Goal: Information Seeking & Learning: Learn about a topic

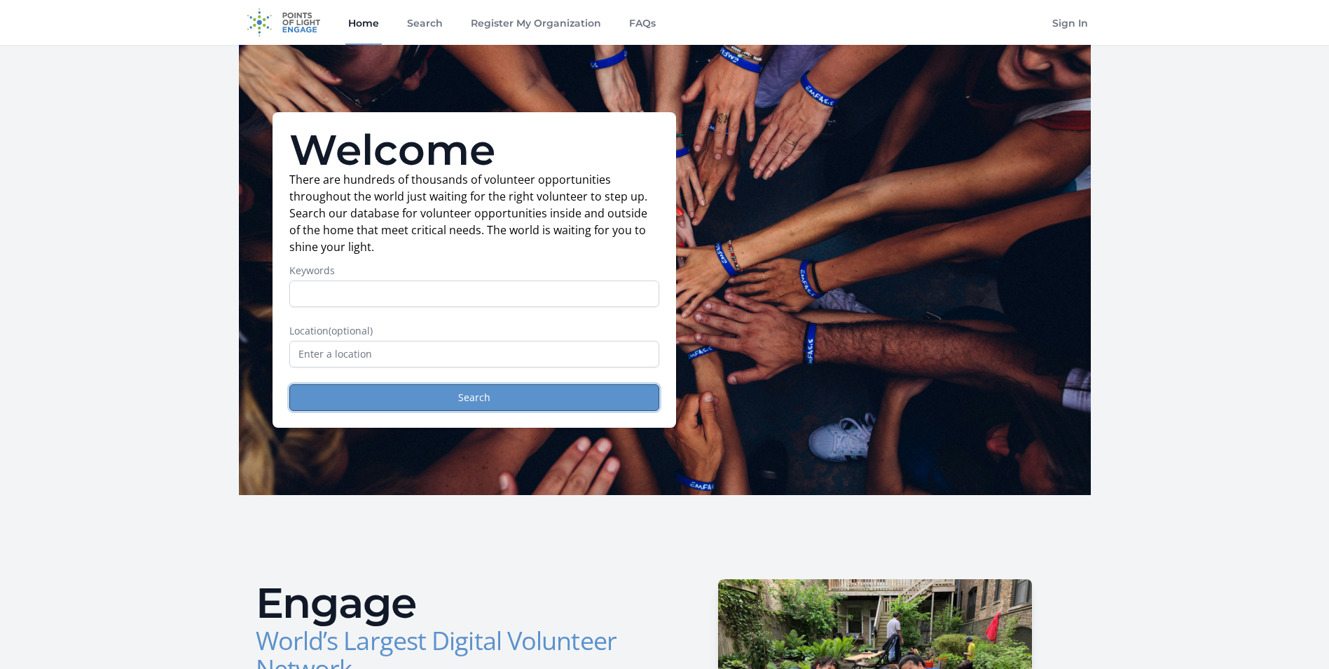
click at [397, 403] on button "Search" at bounding box center [474, 397] width 370 height 27
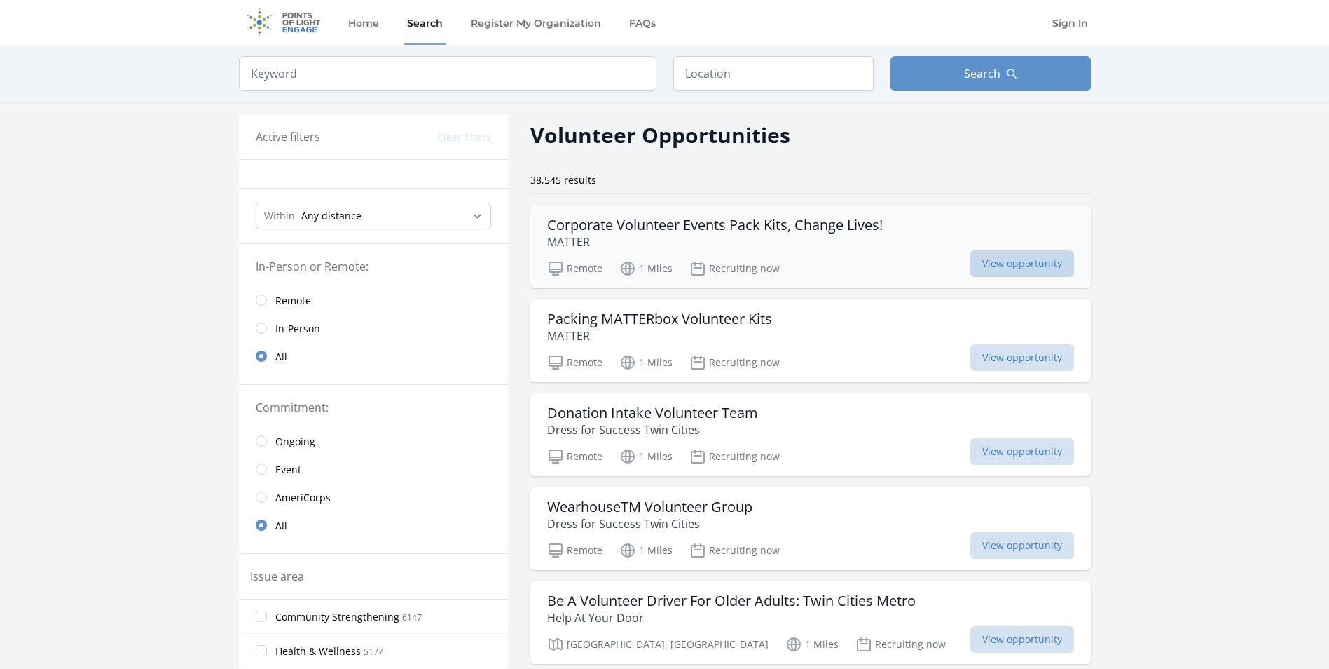
click at [1020, 257] on span "View opportunity" at bounding box center [1023, 263] width 104 height 27
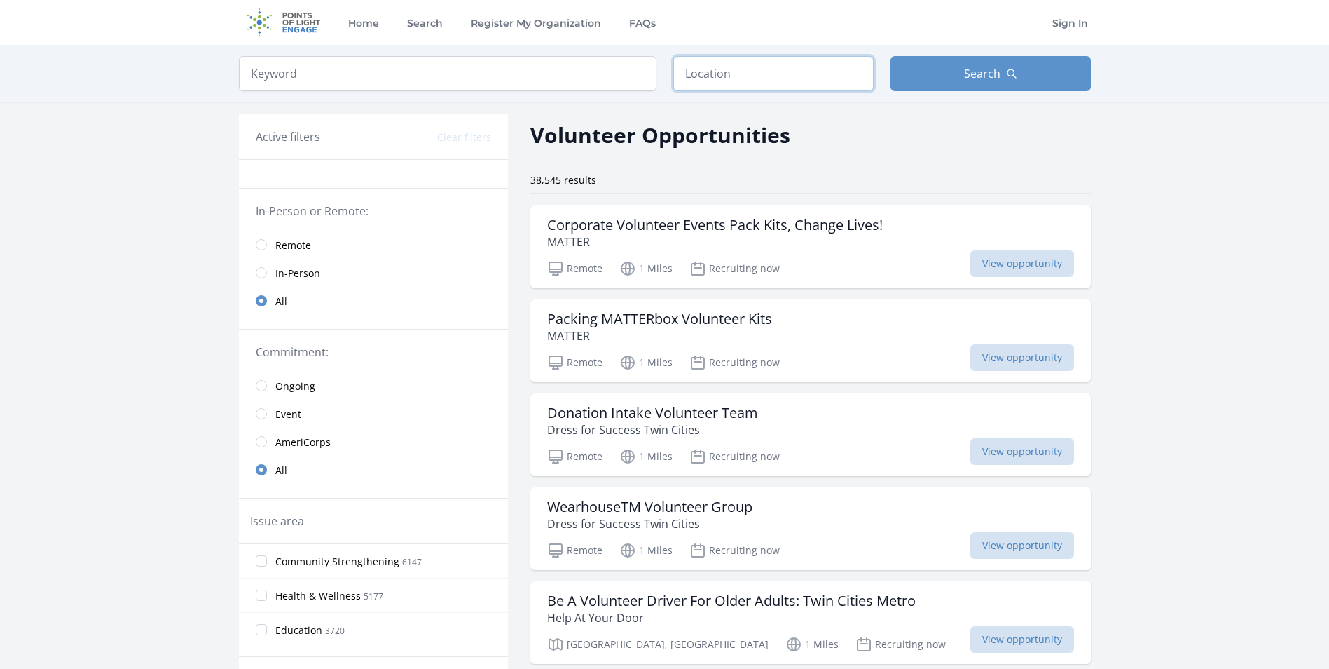
click at [737, 88] on input "text" at bounding box center [773, 73] width 200 height 35
type input "Cedar Rapids, IA, USA"
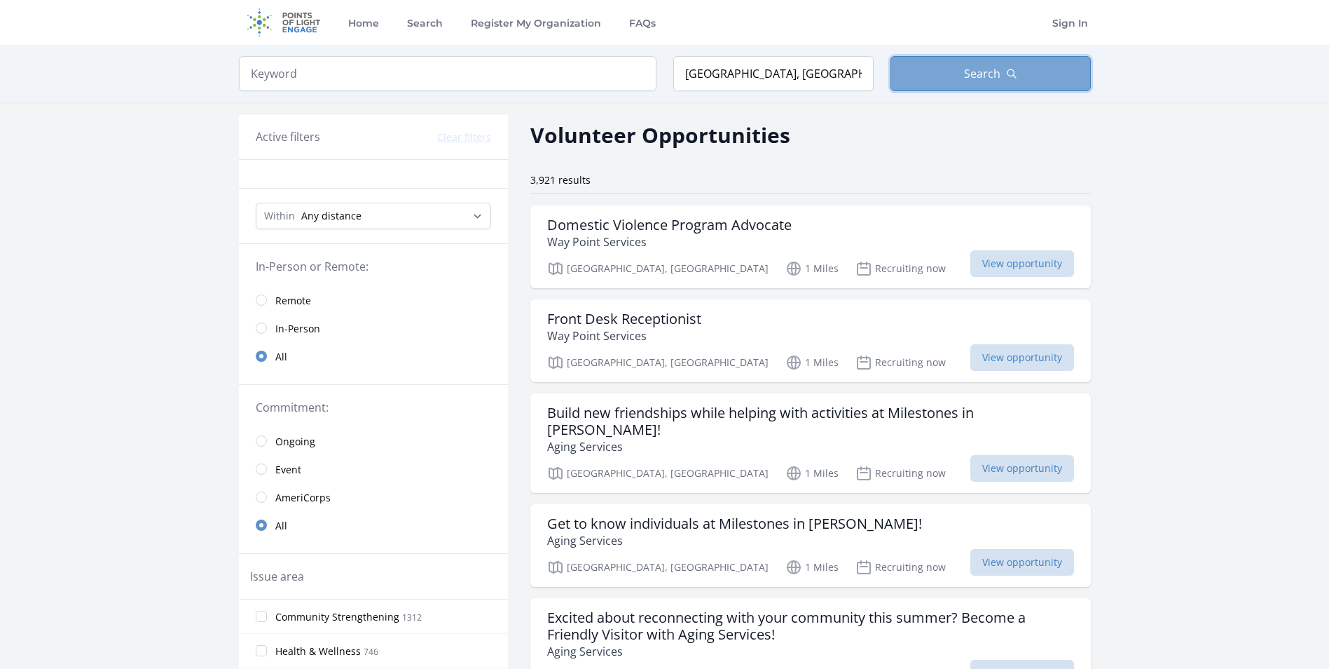
click at [962, 71] on button "Search" at bounding box center [991, 73] width 200 height 35
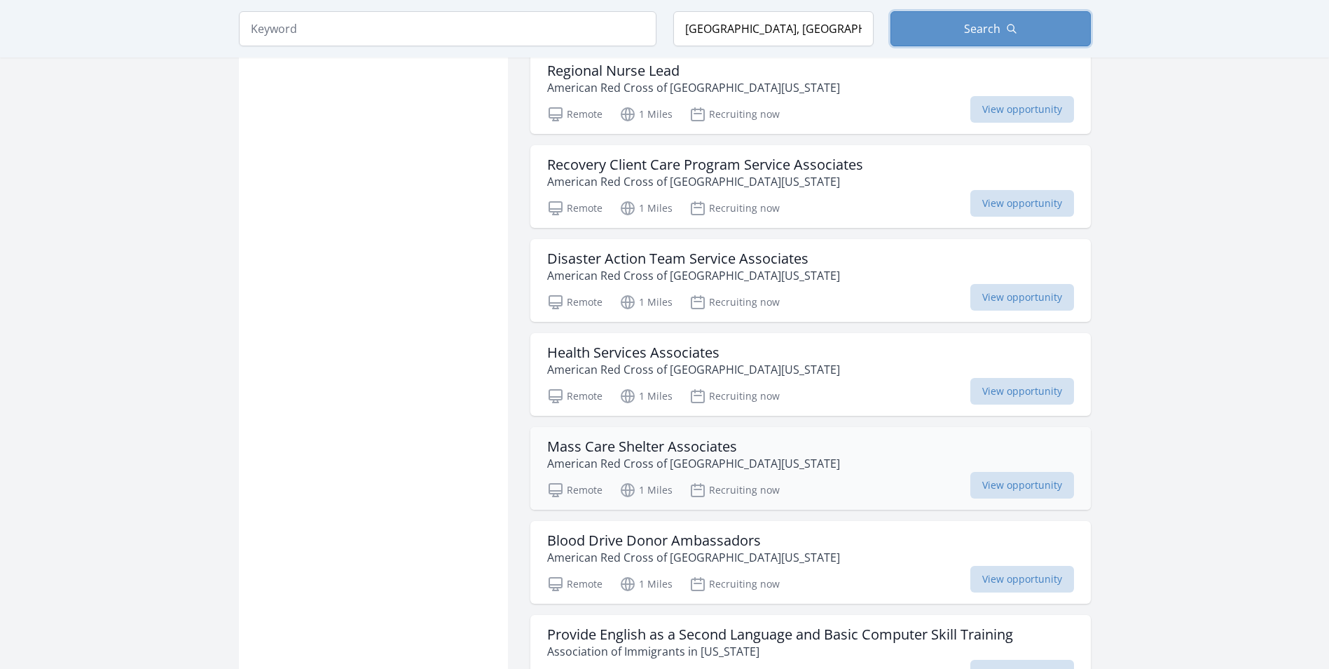
scroll to position [1612, 0]
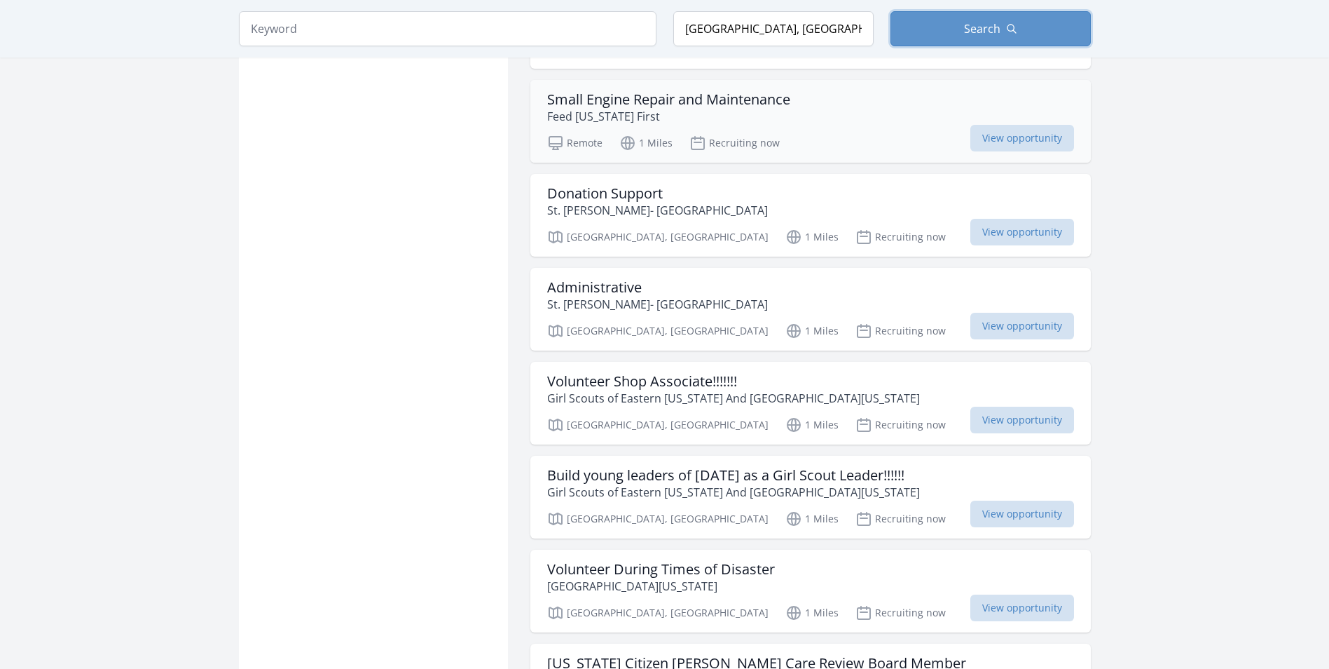
scroll to position [2242, 0]
click at [682, 466] on h3 "Build young leaders of [DATE] as a Girl Scout Leader!!!!!!" at bounding box center [733, 474] width 373 height 17
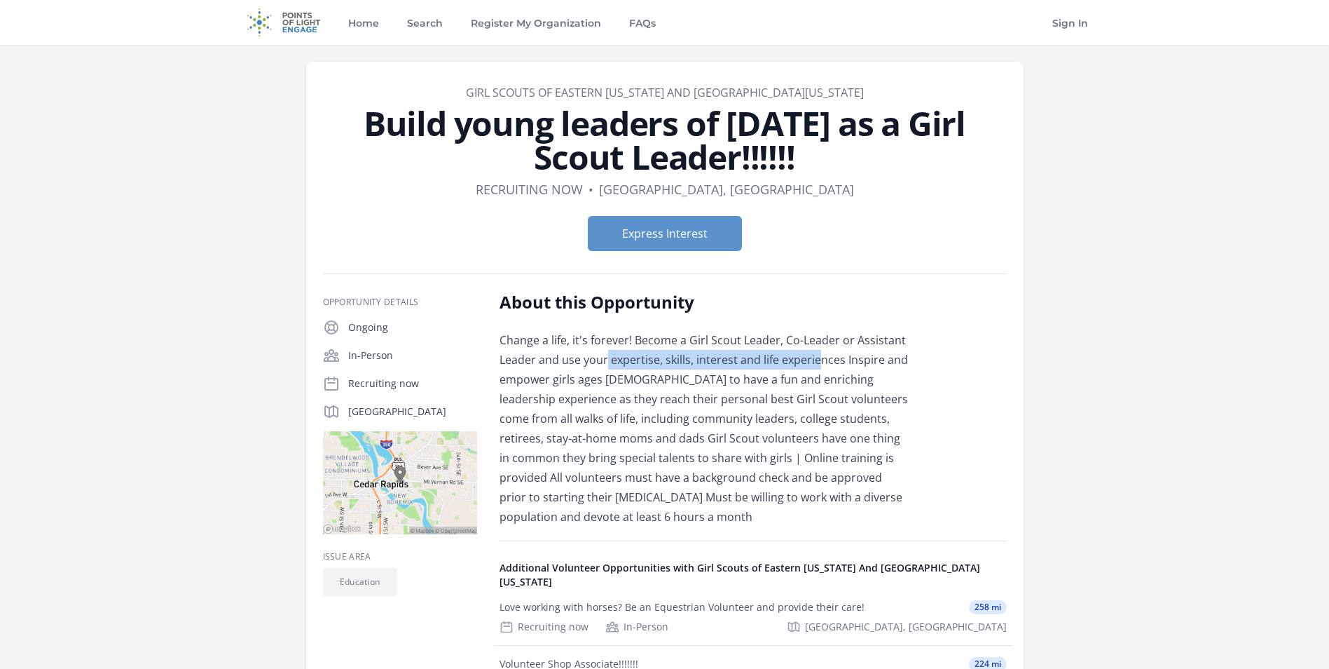
drag, startPoint x: 608, startPoint y: 362, endPoint x: 815, endPoint y: 368, distance: 207.5
click at [815, 368] on p "Change a life, it's forever! Become a Girl Scout Leader, Co-Leader or Assistant…" at bounding box center [705, 428] width 410 height 196
drag, startPoint x: 815, startPoint y: 368, endPoint x: 788, endPoint y: 390, distance: 34.8
click at [788, 390] on p "Change a life, it's forever! Become a Girl Scout Leader, Co-Leader or Assistant…" at bounding box center [705, 428] width 410 height 196
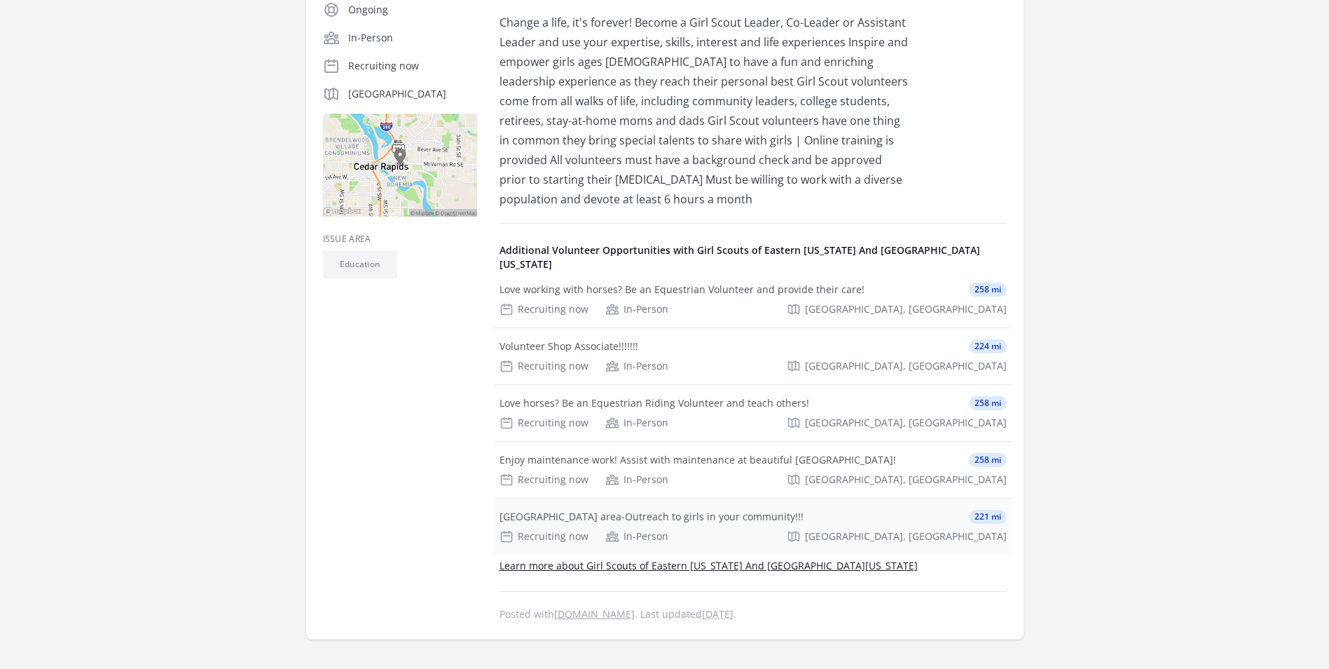
scroll to position [350, 0]
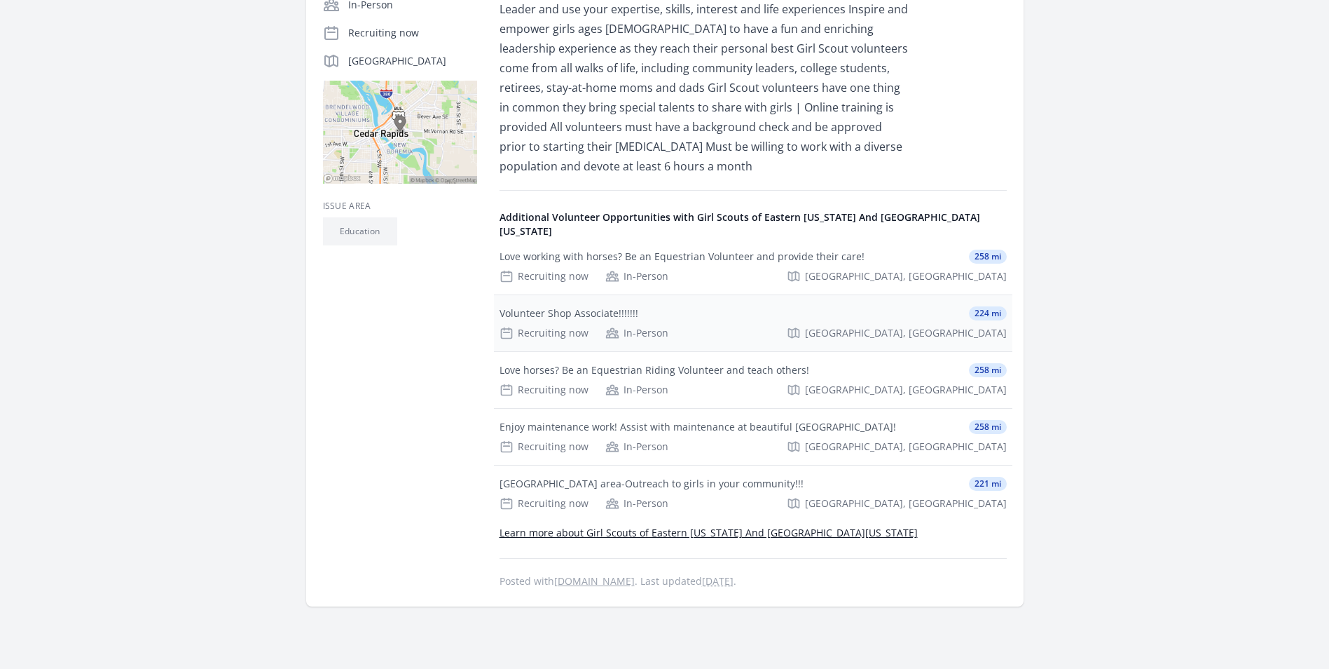
click at [564, 309] on div "Volunteer Shop Associate!!!!!!! 224 mi Recruiting now In-Person Cedar Rapids, IA" at bounding box center [753, 323] width 519 height 56
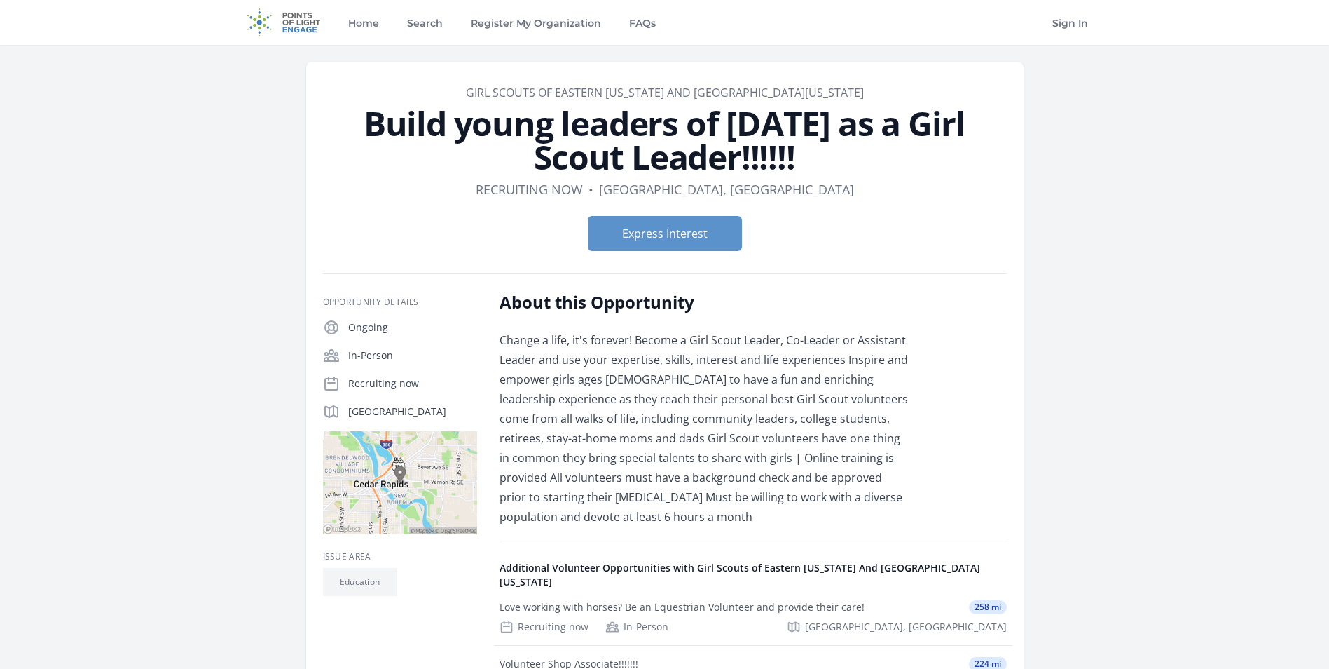
scroll to position [350, 0]
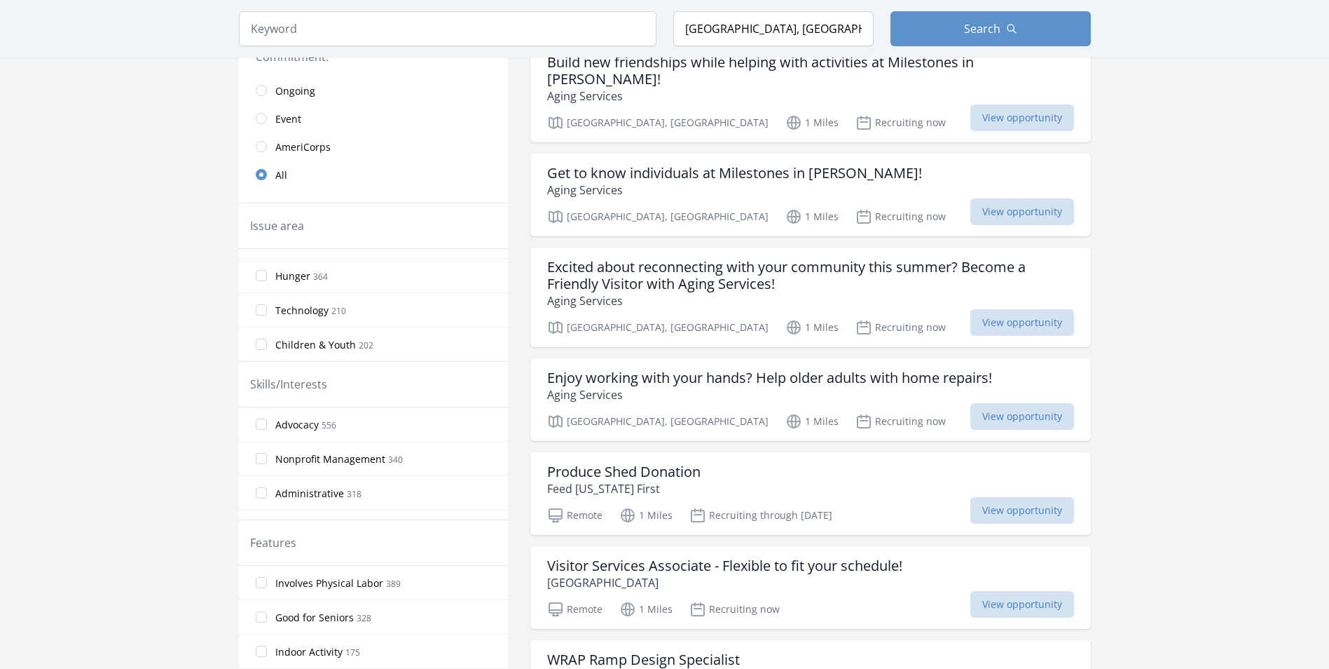
scroll to position [149, 0]
click at [268, 327] on label "Children & Youth 202" at bounding box center [373, 322] width 269 height 28
click at [267, 327] on input "Children & Youth 202" at bounding box center [261, 322] width 11 height 11
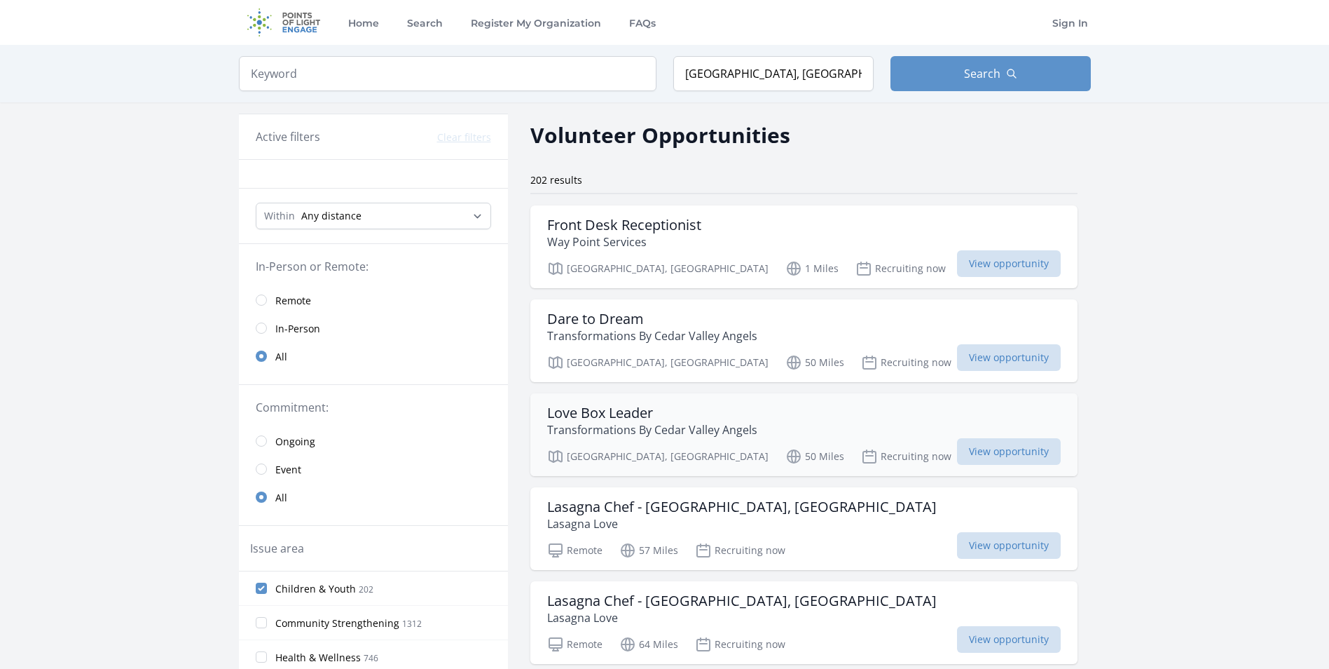
scroll to position [70, 0]
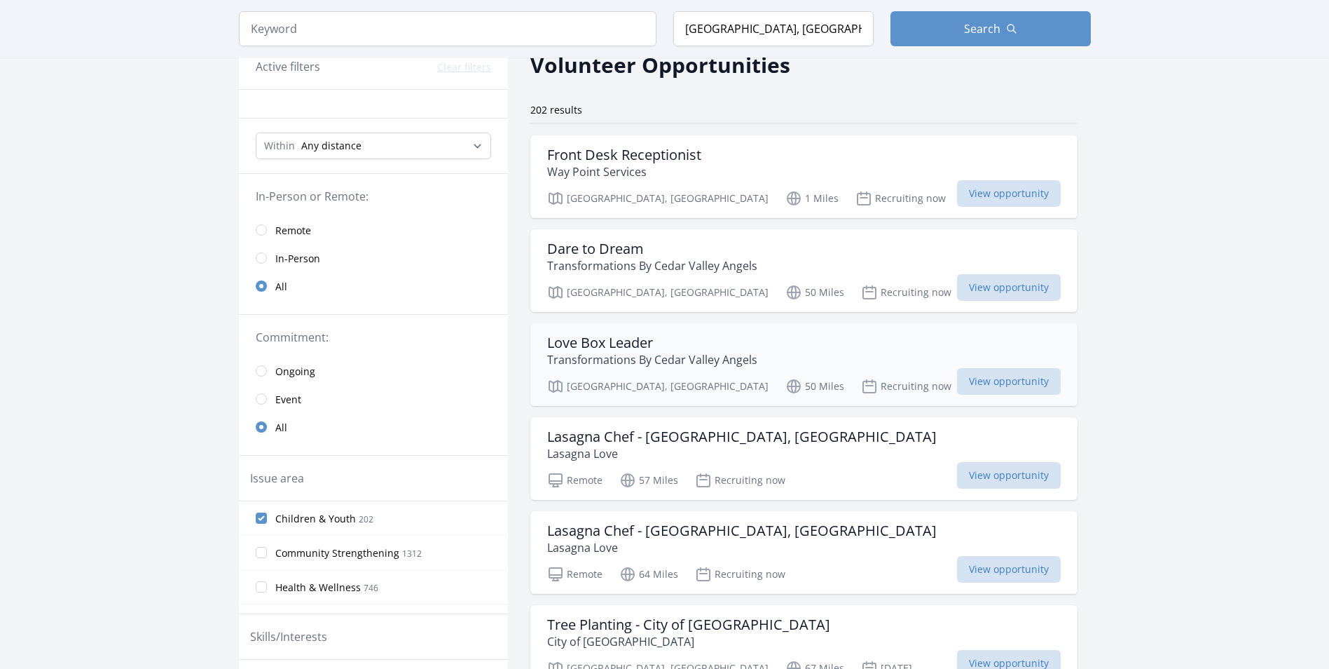
click at [621, 341] on h3 "Love Box Leader" at bounding box center [652, 342] width 210 height 17
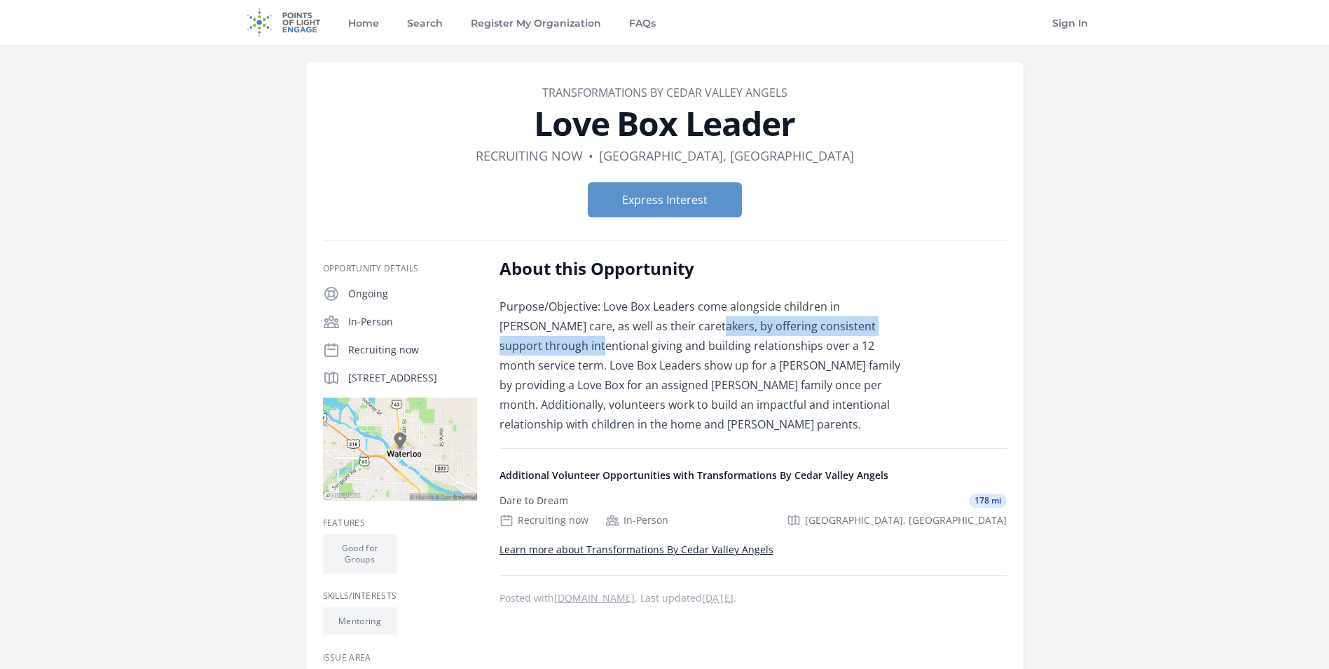
drag, startPoint x: 624, startPoint y: 325, endPoint x: 883, endPoint y: 335, distance: 258.8
click at [883, 335] on p "Purpose/Objective: Love Box Leaders come alongside children in foster care, as …" at bounding box center [705, 364] width 410 height 137
drag, startPoint x: 883, startPoint y: 335, endPoint x: 669, endPoint y: 358, distance: 215.0
click at [669, 358] on p "Purpose/Objective: Love Box Leaders come alongside children in foster care, as …" at bounding box center [705, 364] width 410 height 137
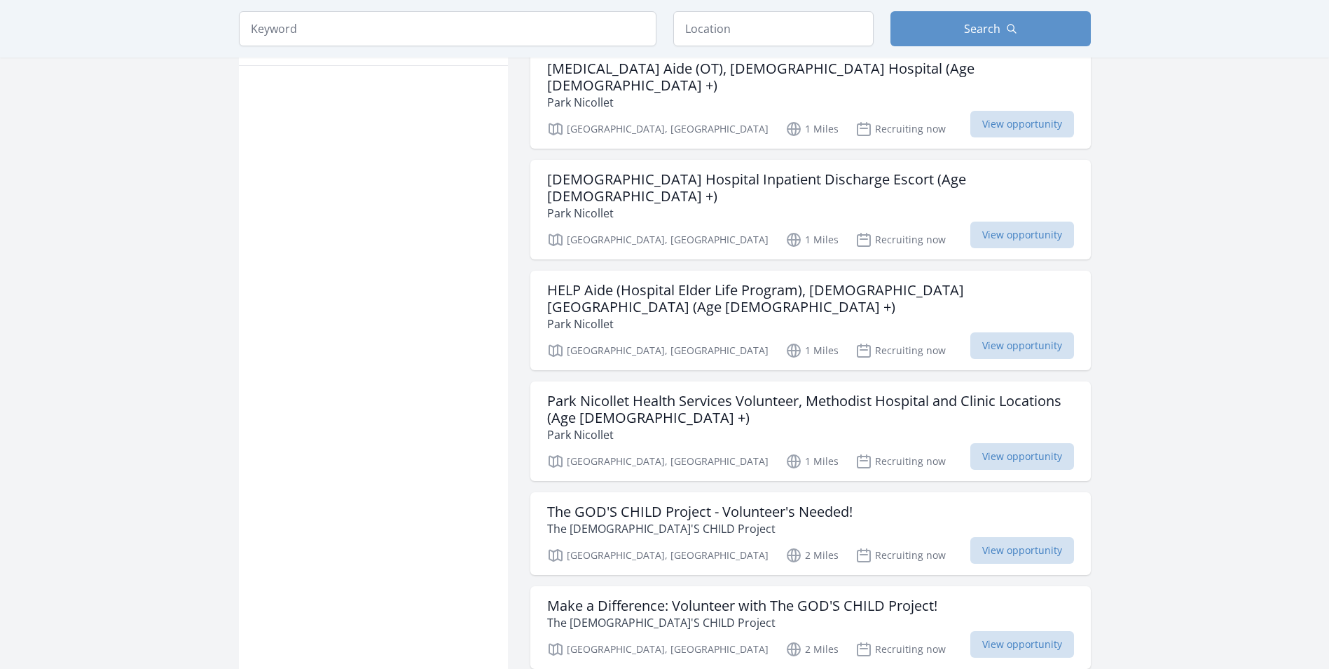
scroll to position [1051, 0]
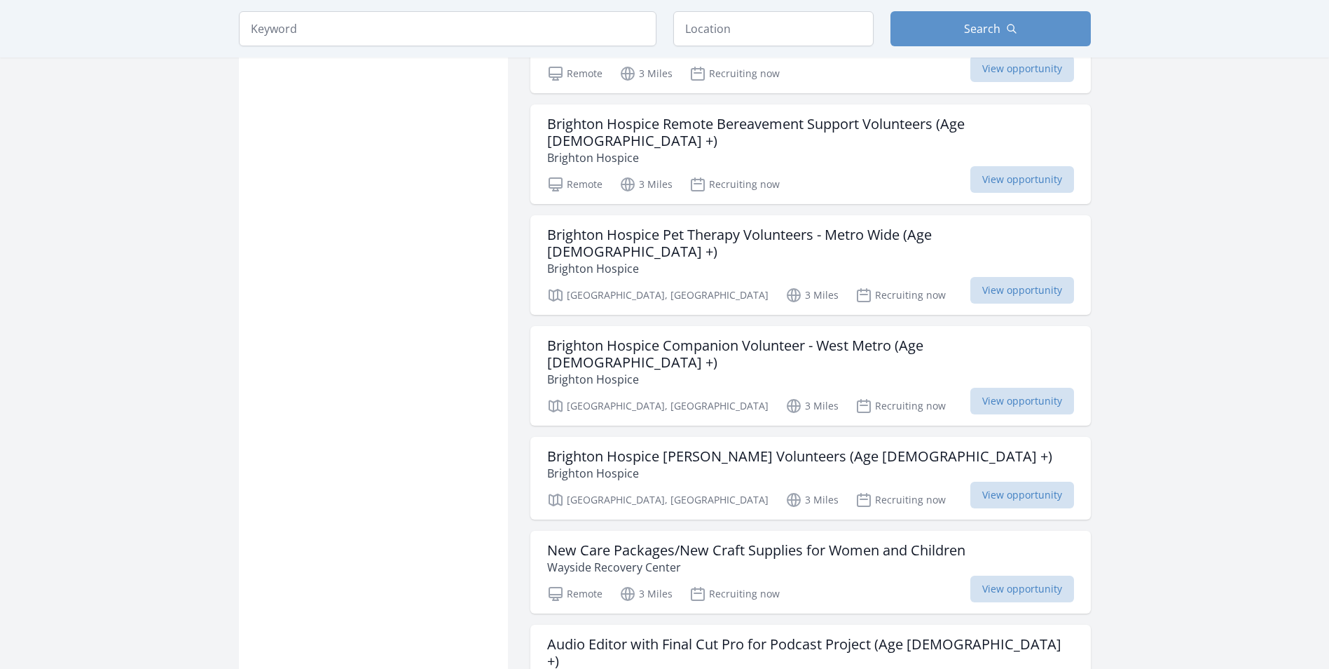
scroll to position [2383, 0]
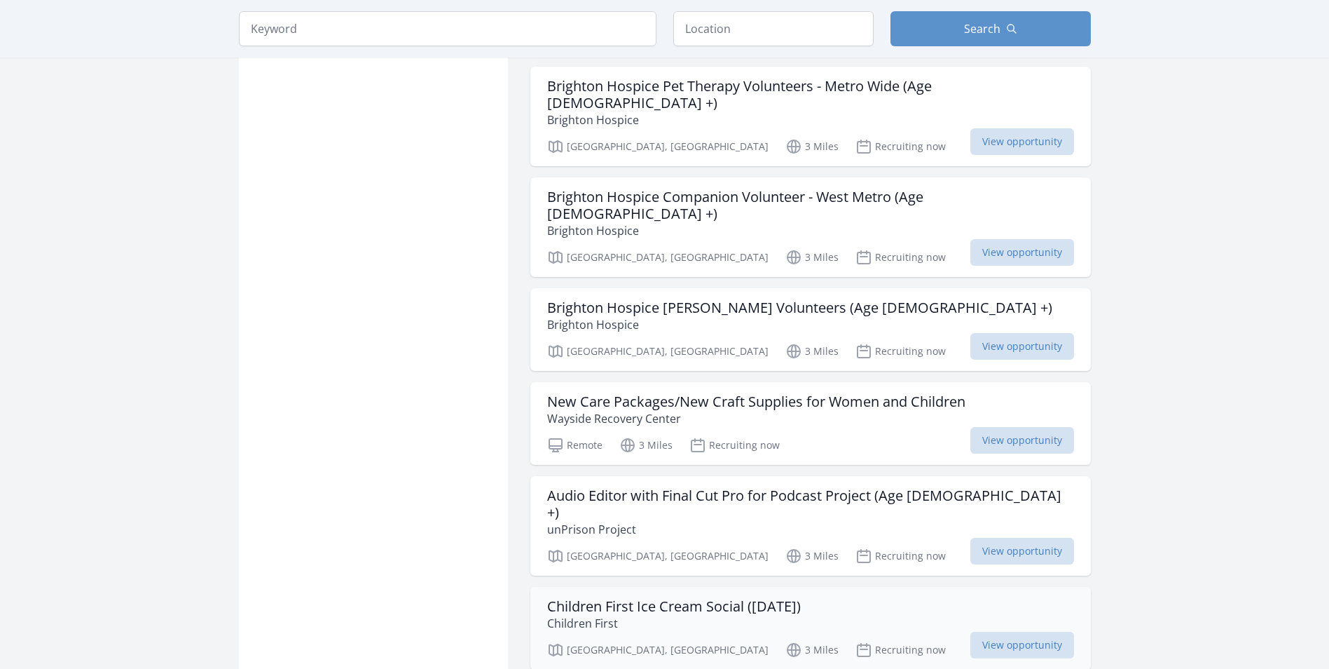
click at [595, 598] on h3 "Children First Ice Cream Social ([DATE])" at bounding box center [674, 606] width 254 height 17
